Goal: Information Seeking & Learning: Learn about a topic

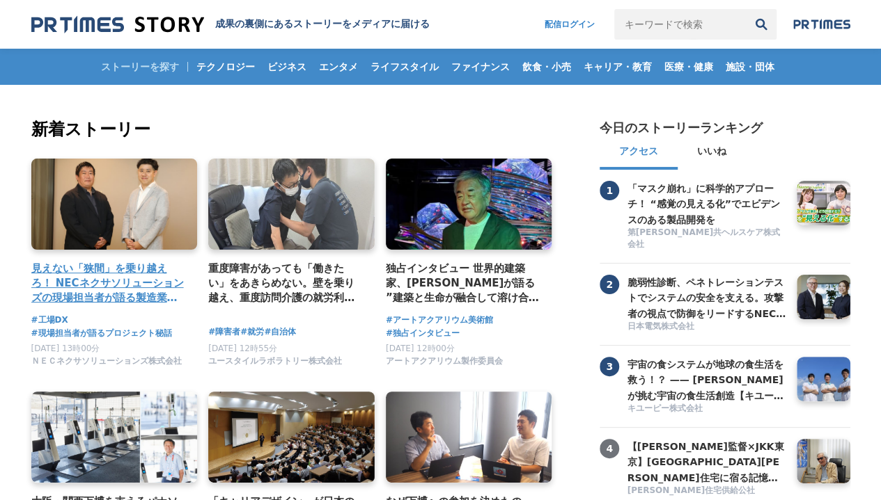
click at [159, 280] on h4 "見えない「狭間」を乗り越えろ！ NECネクサソリューションズの現場担当者が語る製造業のDX成功の秘訣" at bounding box center [108, 283] width 155 height 45
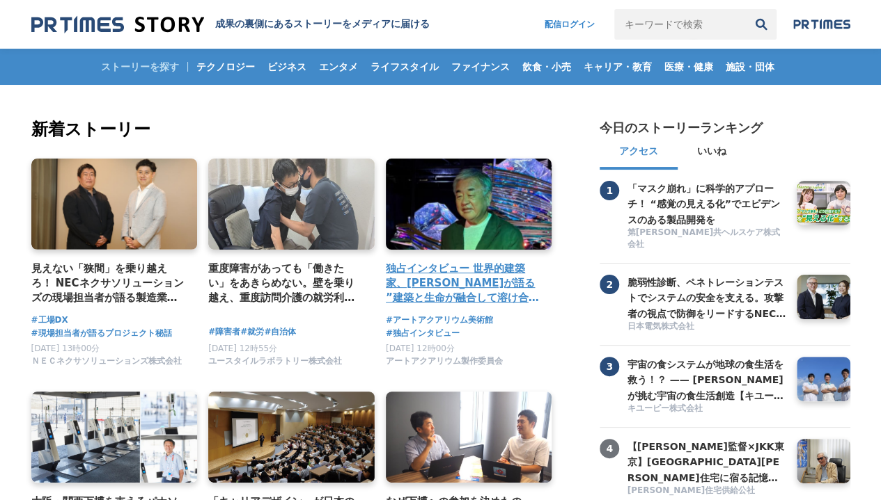
click at [493, 284] on h4 "独占インタビュー 世界的建築家、隈研吾氏が語る ”建築と生命が融合して溶け合うような世界” アートアクアリウム美術館 GINZA コラボレーション作品「金魚の…" at bounding box center [463, 283] width 155 height 45
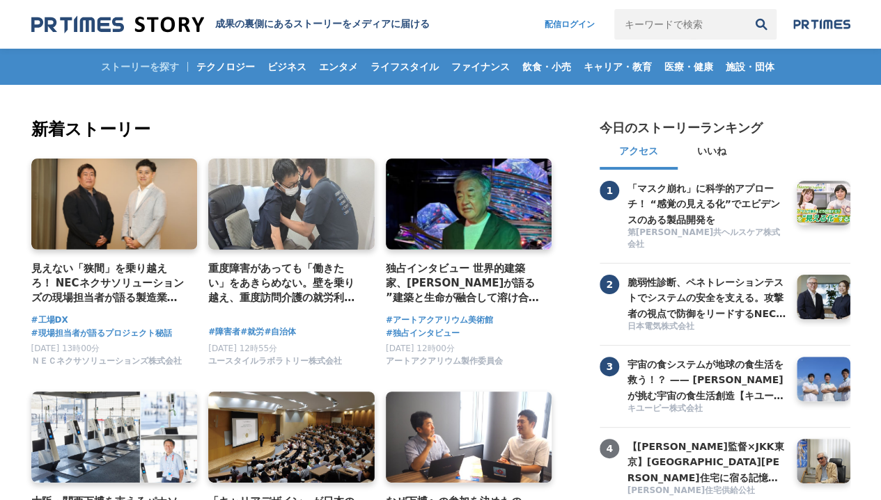
click at [521, 247] on link at bounding box center [469, 204] width 166 height 91
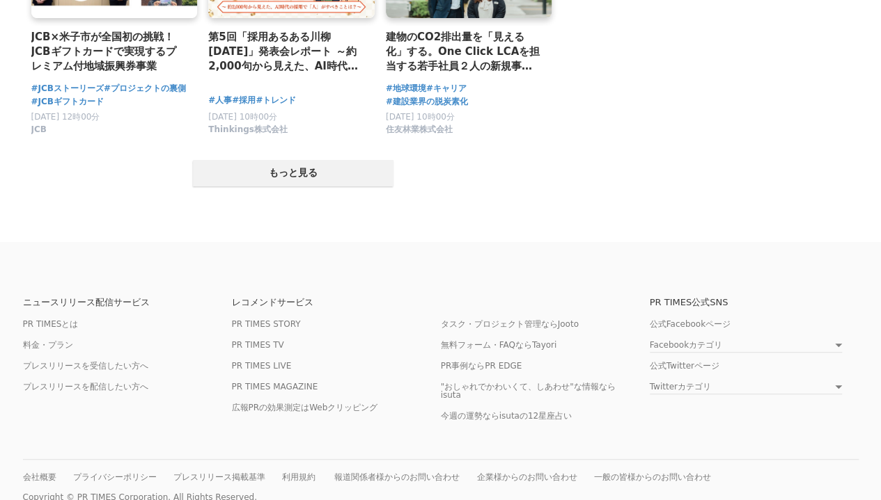
scroll to position [2854, 0]
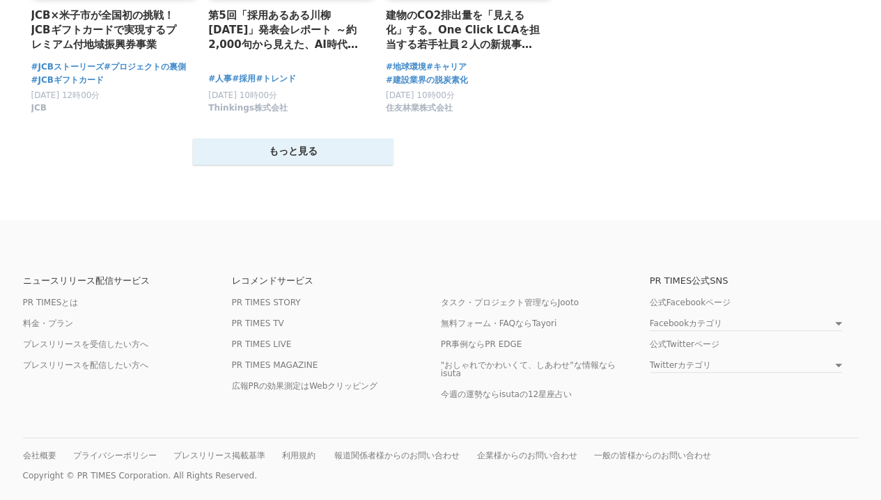
click at [363, 152] on button "もっと見る" at bounding box center [293, 152] width 200 height 26
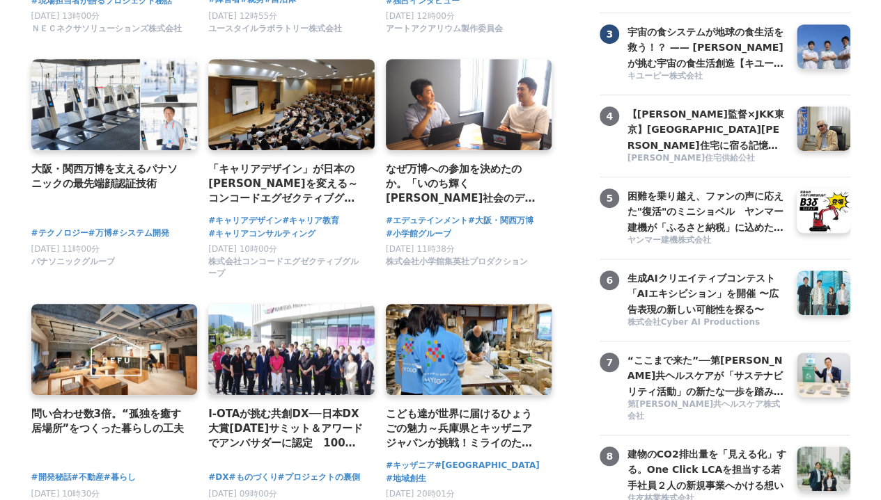
scroll to position [0, 0]
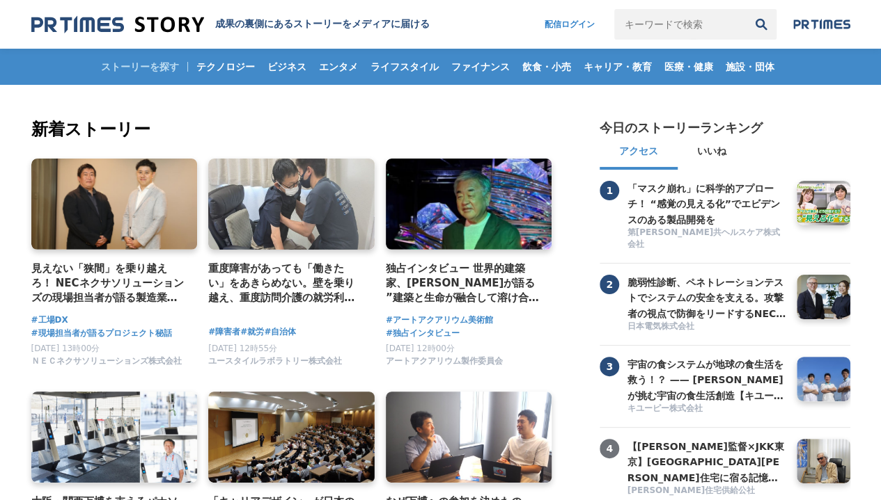
click at [684, 28] on input "キーワードで検索" at bounding box center [680, 24] width 132 height 31
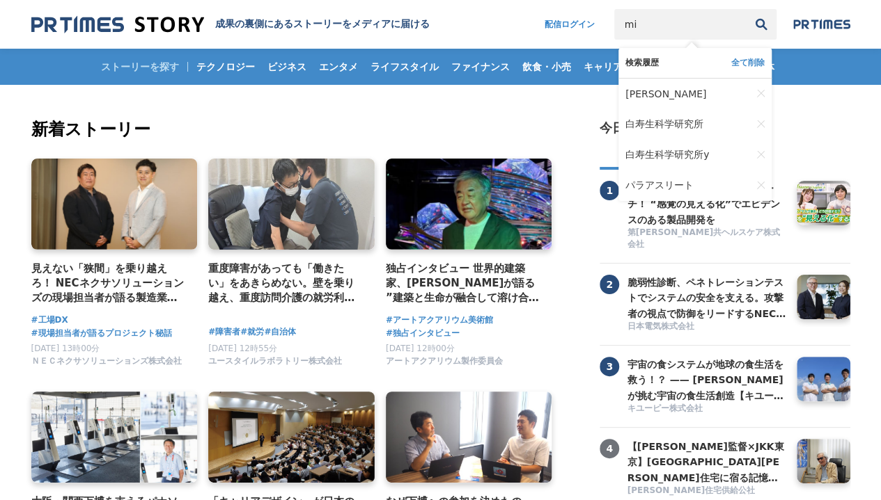
type input "m"
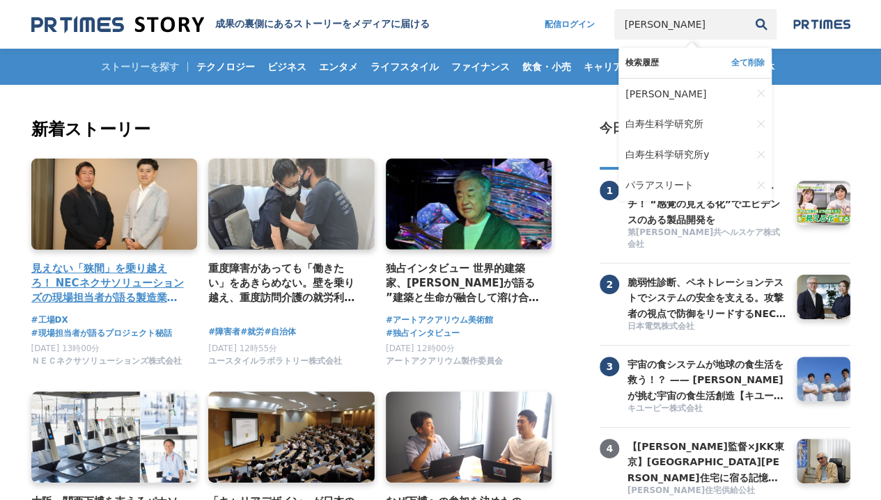
click at [746, 9] on button "検索" at bounding box center [761, 24] width 31 height 31
type input "水田ひ"
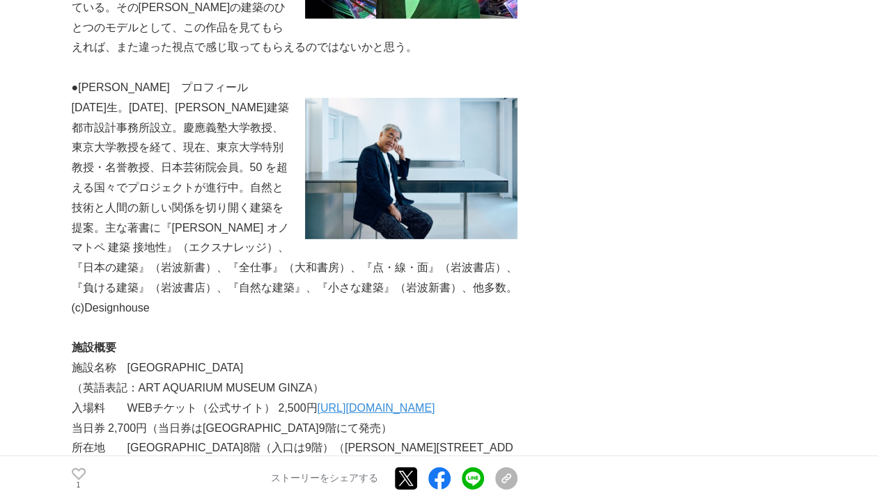
scroll to position [1907, 0]
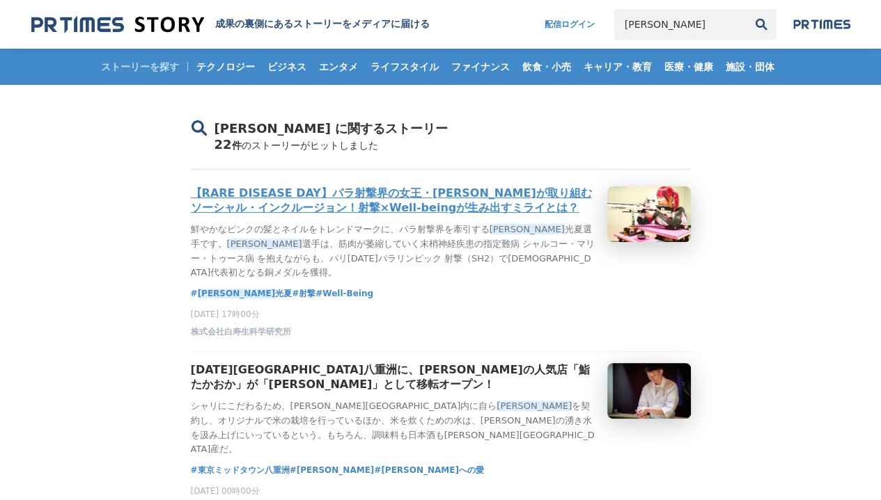
click at [466, 211] on h3 "【RARE DISEASE DAY】パラ射撃界の女王・[PERSON_NAME]が取り組むソーシャル・インクルージョン！射撃×Well-beingが生み出すミ…" at bounding box center [393, 201] width 405 height 29
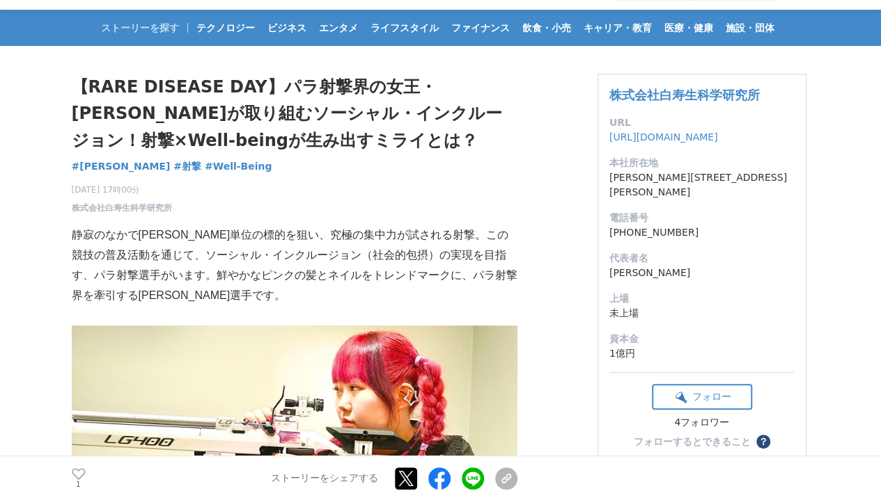
scroll to position [38, 0]
